Goal: Task Accomplishment & Management: Manage account settings

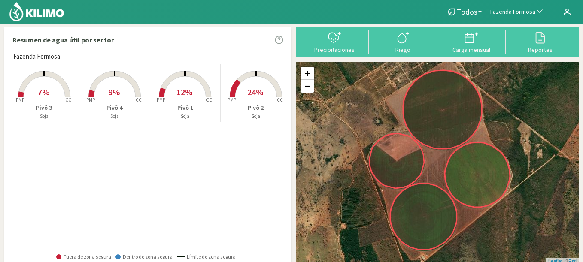
click at [494, 11] on span "Fazenda Formosa" at bounding box center [512, 12] width 45 height 9
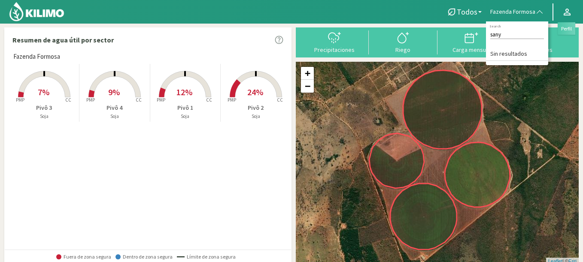
type input "sany"
click at [564, 7] on icon at bounding box center [567, 12] width 10 height 10
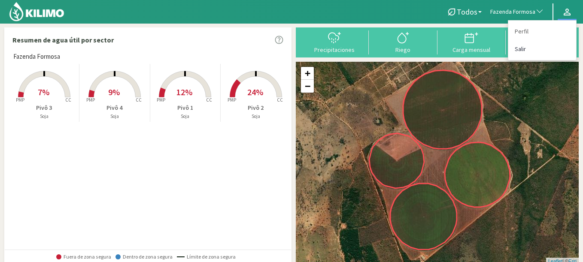
click at [538, 49] on link "Salir" at bounding box center [542, 49] width 68 height 18
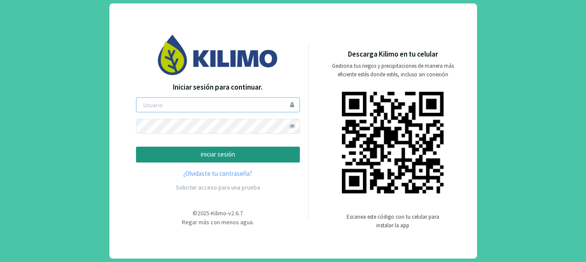
type input "gastonL"
click at [191, 156] on p "iniciar sesión" at bounding box center [217, 155] width 149 height 10
